Goal: Information Seeking & Learning: Check status

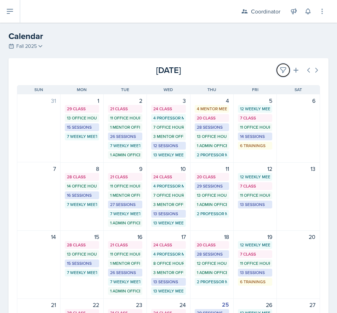
drag, startPoint x: 276, startPoint y: 71, endPoint x: 248, endPoint y: 102, distance: 41.6
click at [280, 71] on icon at bounding box center [283, 70] width 7 height 7
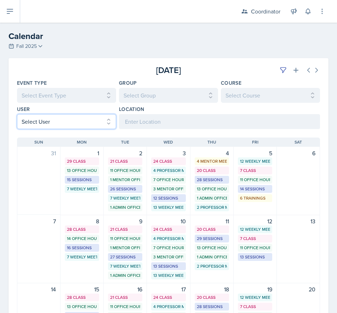
click at [45, 117] on select "Select User All [PERSON_NAME] [PERSON_NAME] [PERSON_NAME] [PERSON_NAME] [PERSON…" at bounding box center [66, 121] width 99 height 15
click at [17, 114] on select "Select User All [PERSON_NAME] [PERSON_NAME] [PERSON_NAME] [PERSON_NAME] [PERSON…" at bounding box center [66, 121] width 99 height 15
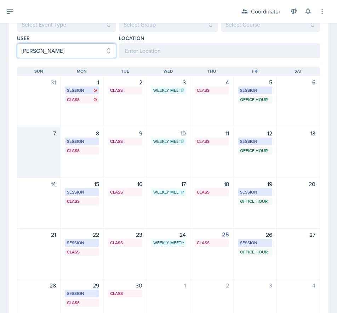
scroll to position [106, 0]
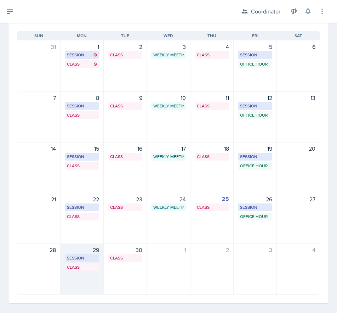
click at [70, 285] on div "29 Session BAB 224 2:30 PM - 3:30 PM Class SST 158 4:20 PM - 6:10 PM" at bounding box center [82, 268] width 43 height 51
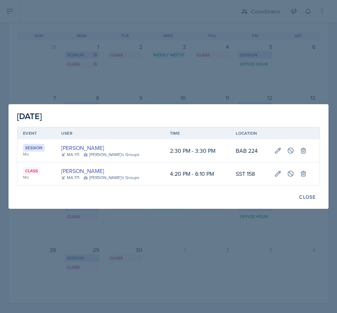
click at [67, 47] on div at bounding box center [168, 156] width 337 height 313
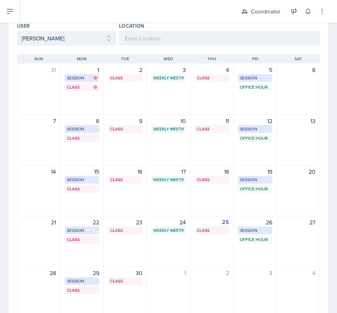
scroll to position [71, 0]
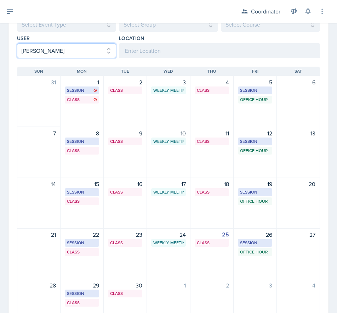
click at [45, 55] on select "Select User All [PERSON_NAME] [PERSON_NAME] [PERSON_NAME] [PERSON_NAME] [PERSON…" at bounding box center [66, 50] width 99 height 15
click at [17, 43] on select "Select User All [PERSON_NAME] [PERSON_NAME] [PERSON_NAME] [PERSON_NAME] [PERSON…" at bounding box center [66, 50] width 99 height 15
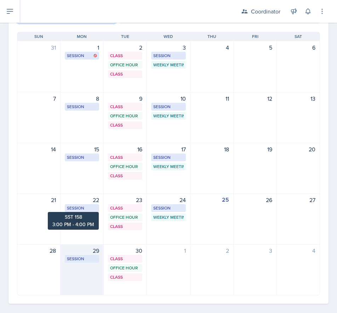
scroll to position [106, 0]
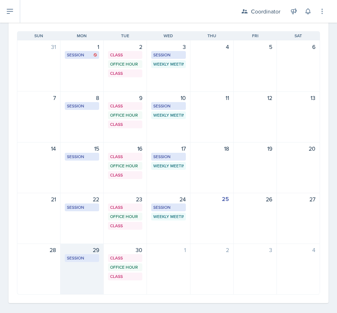
click at [82, 282] on div "29 Session SST 158 3:00 PM - 4:00 PM" at bounding box center [82, 268] width 43 height 51
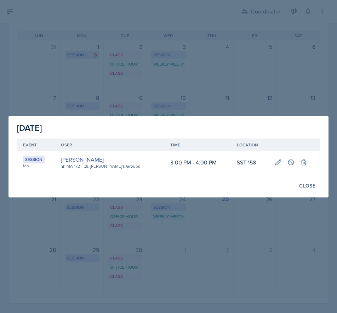
click at [64, 55] on div at bounding box center [168, 156] width 337 height 313
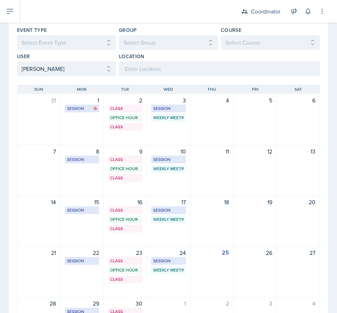
scroll to position [35, 0]
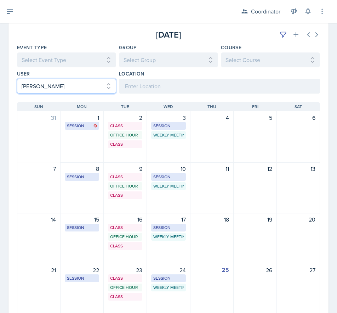
click at [35, 84] on select "Select User All [PERSON_NAME] [PERSON_NAME] [PERSON_NAME] [PERSON_NAME] [PERSON…" at bounding box center [66, 86] width 99 height 15
click at [17, 79] on select "Select User All [PERSON_NAME] [PERSON_NAME] [PERSON_NAME] [PERSON_NAME] [PERSON…" at bounding box center [66, 86] width 99 height 15
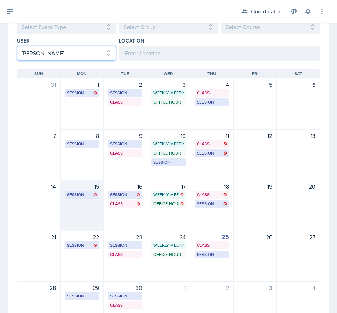
scroll to position [113, 0]
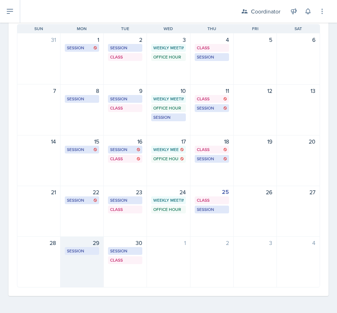
click at [83, 264] on div "29 Session SST 218 6:00 PM - 7:00 PM" at bounding box center [82, 261] width 43 height 51
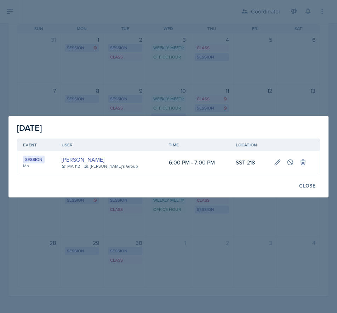
click at [49, 63] on div at bounding box center [168, 156] width 337 height 313
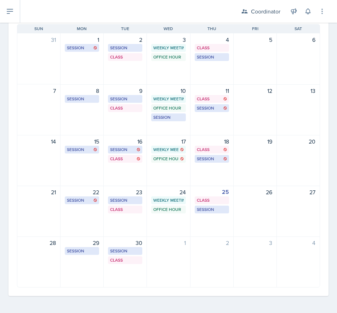
scroll to position [7, 0]
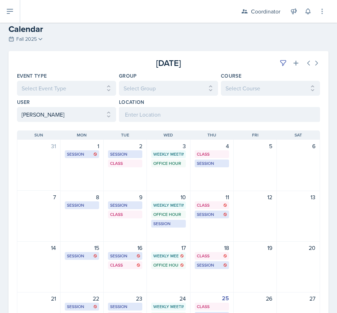
click at [45, 122] on div "[DATE] Sun [DATE] Mon [DATE] Tue [DATE] Wed [DATE] Thu [DATE] Fri [DATE] Sat 31…" at bounding box center [169, 262] width 320 height 280
click at [46, 117] on select "Select User All [PERSON_NAME] [PERSON_NAME] [PERSON_NAME] [PERSON_NAME] [PERSON…" at bounding box center [66, 114] width 99 height 15
click at [17, 107] on select "Select User All [PERSON_NAME] [PERSON_NAME] [PERSON_NAME] [PERSON_NAME] [PERSON…" at bounding box center [66, 114] width 99 height 15
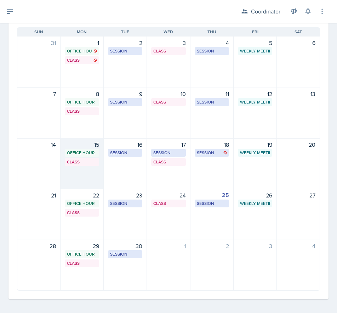
scroll to position [113, 0]
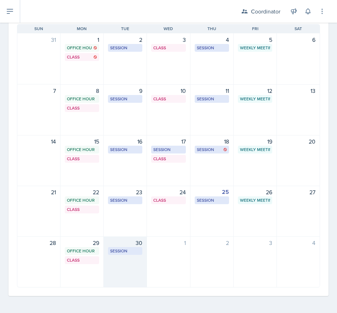
click at [126, 272] on div "30 Session ROB 406 10:00 AM - 11:30 AM" at bounding box center [125, 261] width 43 height 51
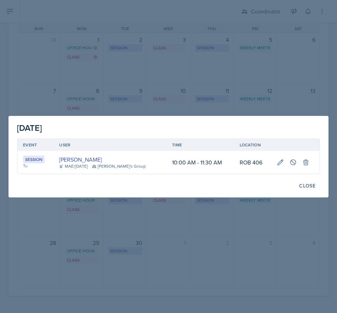
click at [58, 57] on div at bounding box center [168, 156] width 337 height 313
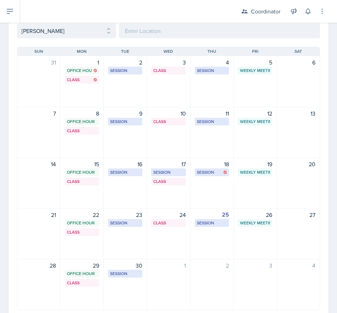
scroll to position [78, 0]
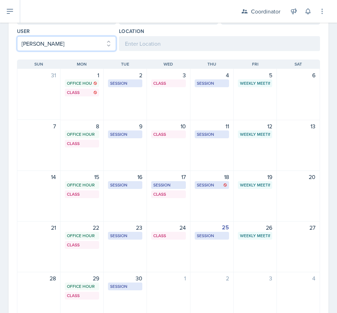
click at [49, 46] on select "Select User All [PERSON_NAME] [PERSON_NAME] [PERSON_NAME] [PERSON_NAME] [PERSON…" at bounding box center [66, 43] width 99 height 15
click at [17, 36] on select "Select User All [PERSON_NAME] [PERSON_NAME] [PERSON_NAME] [PERSON_NAME] [PERSON…" at bounding box center [66, 43] width 99 height 15
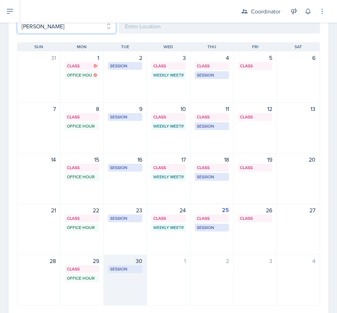
scroll to position [113, 0]
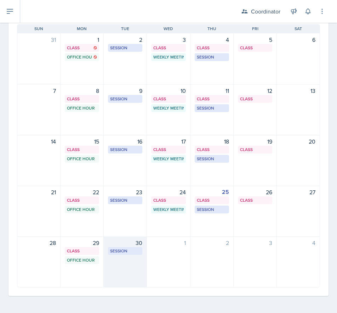
click at [117, 259] on div "30 Session SST 205 4:30 PM - 5:30 PM" at bounding box center [125, 261] width 43 height 51
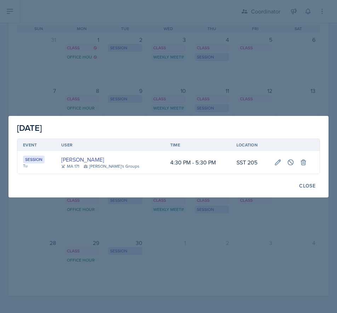
drag, startPoint x: 49, startPoint y: 65, endPoint x: 48, endPoint y: 72, distance: 7.1
click at [49, 65] on div at bounding box center [168, 156] width 337 height 313
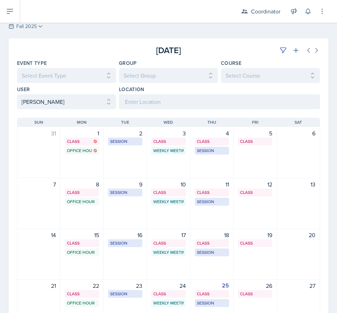
scroll to position [7, 0]
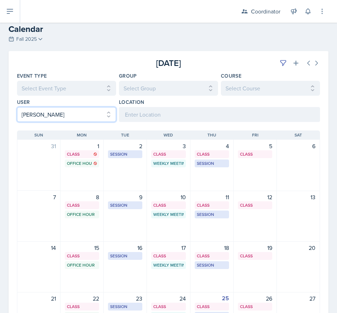
click at [46, 112] on select "Select User All [PERSON_NAME] [PERSON_NAME] [PERSON_NAME] [PERSON_NAME] [PERSON…" at bounding box center [66, 114] width 99 height 15
click at [17, 107] on select "Select User All [PERSON_NAME] [PERSON_NAME] [PERSON_NAME] [PERSON_NAME] [PERSON…" at bounding box center [66, 114] width 99 height 15
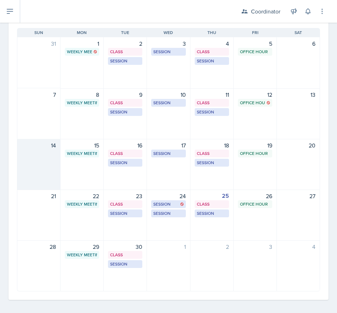
scroll to position [113, 0]
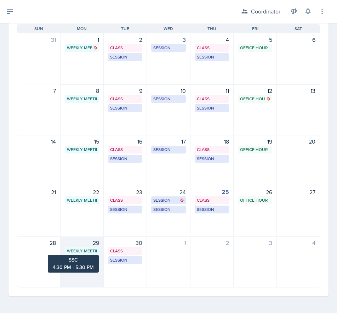
click at [96, 254] on div "Weekly Meeting SSC 4:30 PM - 5:30 PM" at bounding box center [82, 251] width 34 height 8
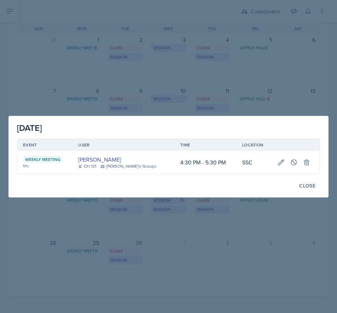
click at [63, 85] on div at bounding box center [168, 156] width 337 height 313
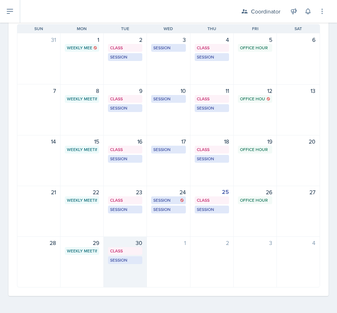
click at [115, 272] on div "30 Class MSB 100 4:20 PM - 5:40 PM Session MSB 102 6:30 PM - 7:30 PM" at bounding box center [125, 261] width 43 height 51
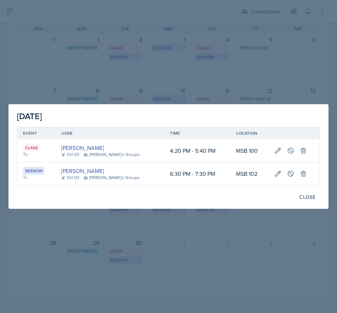
click at [63, 57] on div at bounding box center [168, 156] width 337 height 313
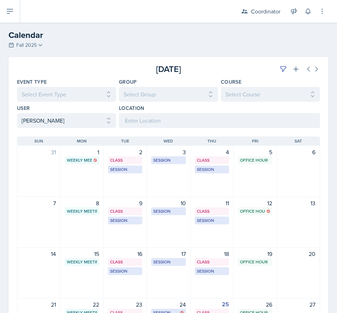
scroll to position [0, 0]
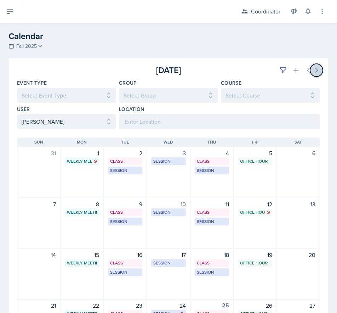
click at [313, 74] on button at bounding box center [316, 70] width 13 height 13
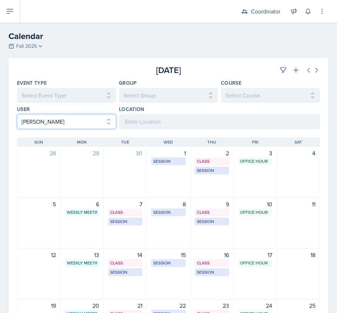
click at [26, 121] on select "Select User All [PERSON_NAME] [PERSON_NAME] [PERSON_NAME] [PERSON_NAME] [PERSON…" at bounding box center [66, 121] width 99 height 15
click at [17, 114] on select "Select User All [PERSON_NAME] [PERSON_NAME] [PERSON_NAME] [PERSON_NAME] [PERSON…" at bounding box center [66, 121] width 99 height 15
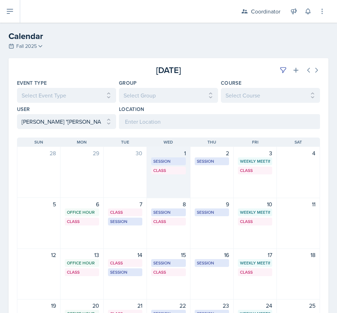
click at [156, 188] on div "1 Session SST 218 10:00 AM - 11:00 AM Class SST 205 1:00 PM - 1:55 PM" at bounding box center [168, 172] width 43 height 51
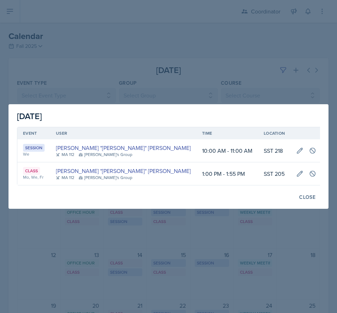
click at [104, 78] on div at bounding box center [168, 156] width 337 height 313
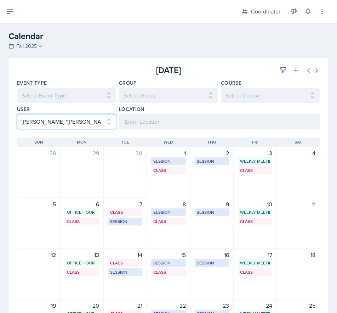
click at [37, 118] on select "Select User All [PERSON_NAME] [PERSON_NAME] [PERSON_NAME] [PERSON_NAME] [PERSON…" at bounding box center [66, 121] width 99 height 15
click at [17, 114] on select "Select User All [PERSON_NAME] [PERSON_NAME] [PERSON_NAME] [PERSON_NAME] [PERSON…" at bounding box center [66, 121] width 99 height 15
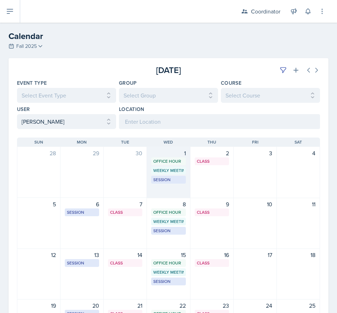
click at [155, 194] on div "1 Office Hour SSC 10:30 AM - 11:30 AM Weekly Meeting SSC 11:30 AM - 12:30 PM Se…" at bounding box center [168, 172] width 43 height 51
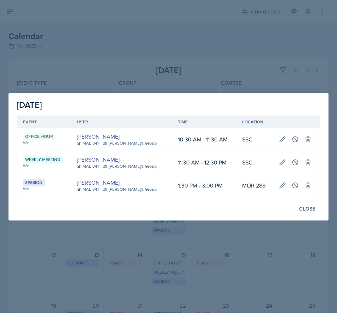
click at [52, 48] on div at bounding box center [168, 156] width 337 height 313
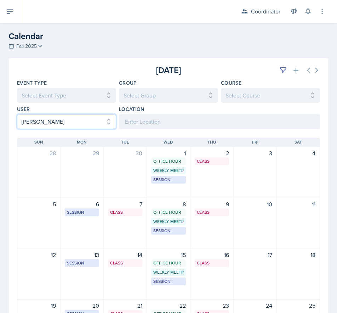
click at [42, 117] on select "Select User All [PERSON_NAME] [PERSON_NAME] [PERSON_NAME] [PERSON_NAME] [PERSON…" at bounding box center [66, 121] width 99 height 15
click at [17, 114] on select "Select User All [PERSON_NAME] [PERSON_NAME] [PERSON_NAME] [PERSON_NAME] [PERSON…" at bounding box center [66, 121] width 99 height 15
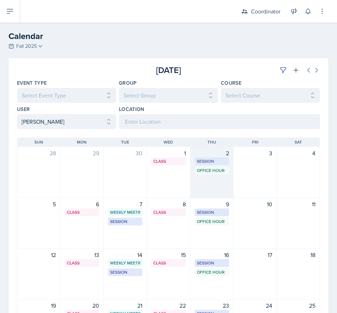
click at [207, 184] on div "2 Session MOR 101 2:00 PM - 3:30 PM Office Hour SSC 4:00 PM - 5:00 PM" at bounding box center [212, 172] width 43 height 51
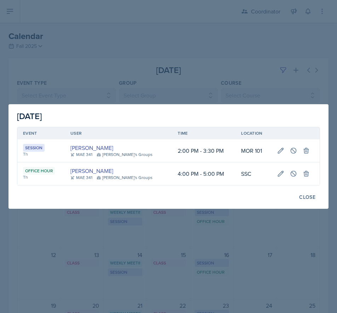
click at [114, 51] on div at bounding box center [168, 156] width 337 height 313
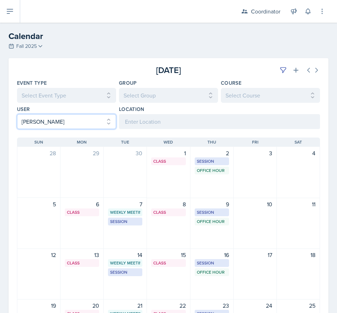
click at [39, 125] on select "Select User All [PERSON_NAME] [PERSON_NAME] [PERSON_NAME] [PERSON_NAME] [PERSON…" at bounding box center [66, 121] width 99 height 15
click at [17, 114] on select "Select User All [PERSON_NAME] [PERSON_NAME] [PERSON_NAME] [PERSON_NAME] [PERSON…" at bounding box center [66, 121] width 99 height 15
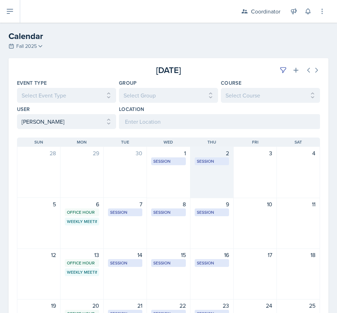
click at [200, 183] on div "2 Session MOR 101 4:00 PM - 5:00 PM" at bounding box center [212, 172] width 43 height 51
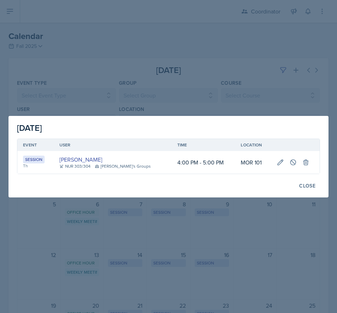
click at [85, 54] on div at bounding box center [168, 156] width 337 height 313
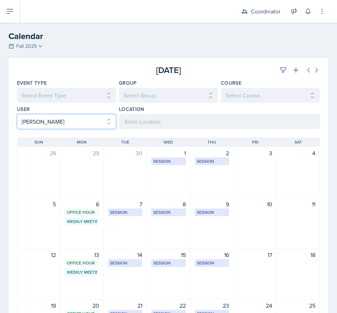
click at [45, 124] on select "Select User All [PERSON_NAME] [PERSON_NAME] [PERSON_NAME] [PERSON_NAME] [PERSON…" at bounding box center [66, 121] width 99 height 15
select select "03bfe161-76dd-4ec1-9fc4-2201a0c67b34"
click at [17, 114] on select "Select User All [PERSON_NAME] [PERSON_NAME] [PERSON_NAME] [PERSON_NAME] [PERSON…" at bounding box center [66, 121] width 99 height 15
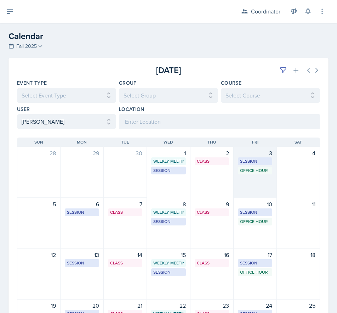
click at [245, 190] on div "3 Session SST 218 1:30 PM - 2:30 PM Office Hour SSC 12:00 PM - 1:00 PM" at bounding box center [255, 172] width 43 height 51
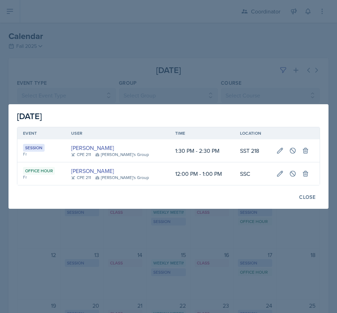
click at [193, 238] on div at bounding box center [168, 156] width 337 height 313
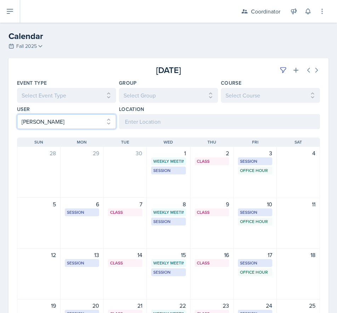
click at [45, 118] on select "Select User All [PERSON_NAME] [PERSON_NAME] [PERSON_NAME] [PERSON_NAME] [PERSON…" at bounding box center [66, 121] width 99 height 15
select select
click at [17, 114] on select "Select User All [PERSON_NAME] [PERSON_NAME] [PERSON_NAME] [PERSON_NAME] [PERSON…" at bounding box center [66, 121] width 99 height 15
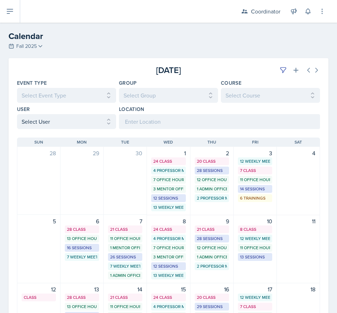
click at [76, 66] on div at bounding box center [67, 70] width 101 height 13
click at [270, 67] on div "[DATE]" at bounding box center [269, 70] width 101 height 13
click at [277, 68] on button at bounding box center [283, 70] width 13 height 13
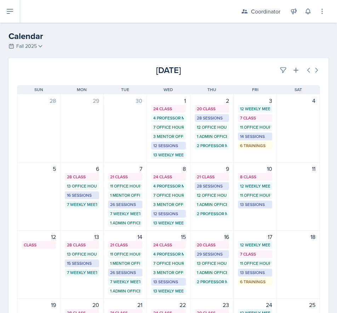
click at [211, 38] on h2 "Calendar" at bounding box center [169, 36] width 320 height 13
